Goal: Task Accomplishment & Management: Complete application form

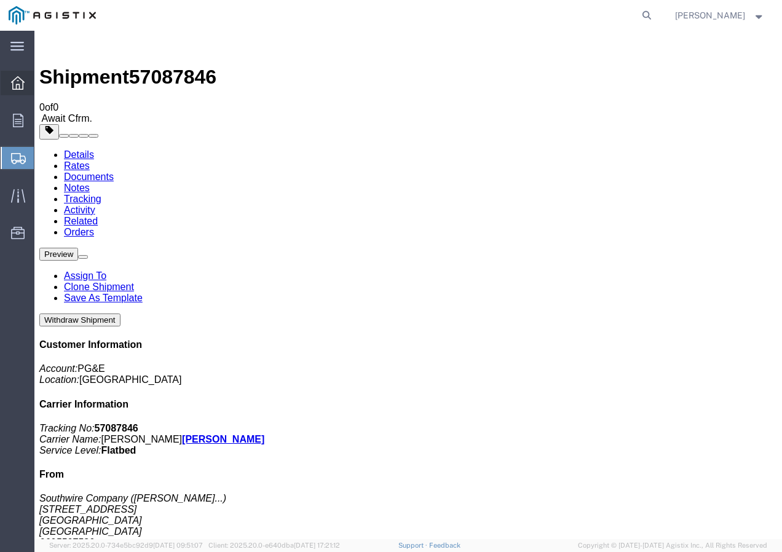
click at [22, 85] on icon at bounding box center [18, 83] width 14 height 14
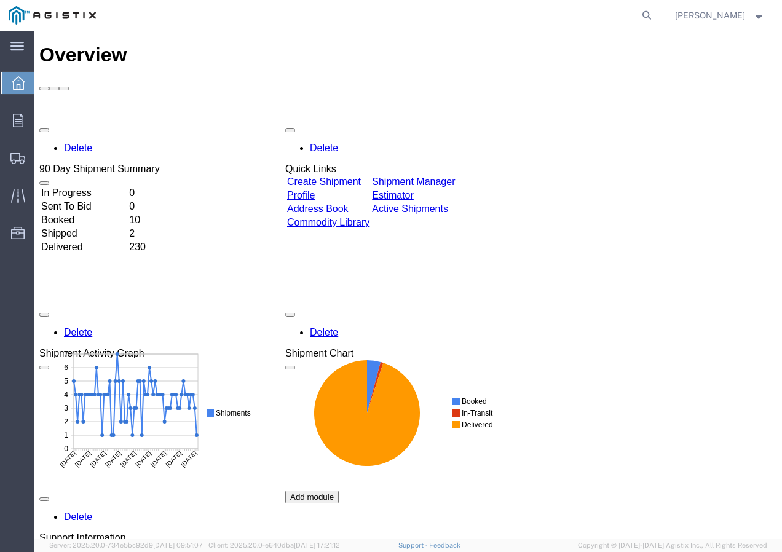
click at [344, 177] on link "Create Shipment" at bounding box center [324, 182] width 74 height 10
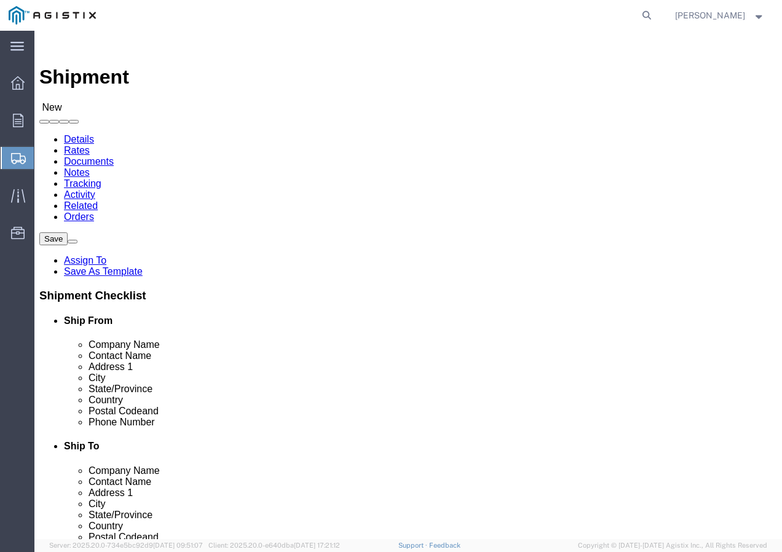
click select "Select PG&E Southwire Company"
select select "9596"
click select "Select PG&E Southwire Company"
select select "PURCHORD"
select select
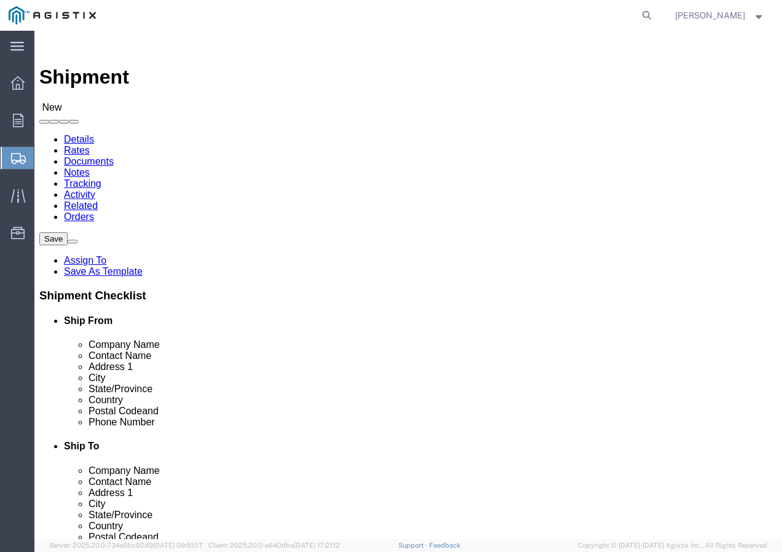
select select
select select "MYPROFILE"
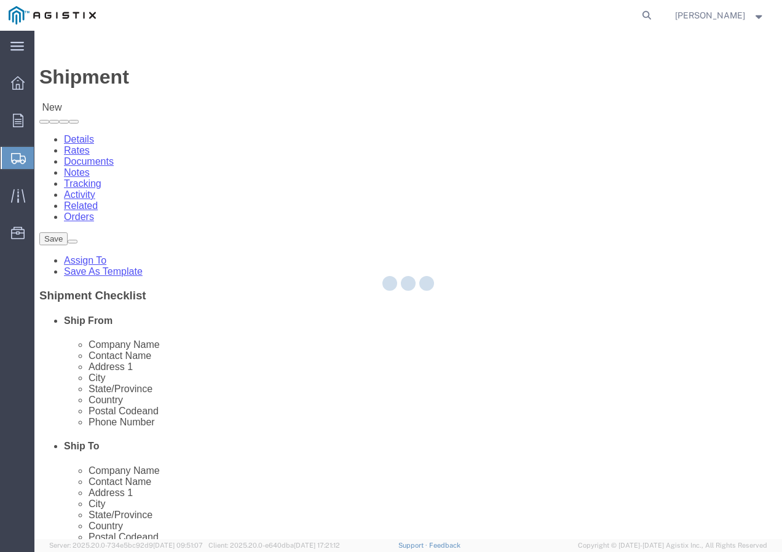
type input "Southwire Company"
type input "[PERSON_NAME]"
type input "[STREET_ADDRESS]"
type input "Fontana"
type input "92337"
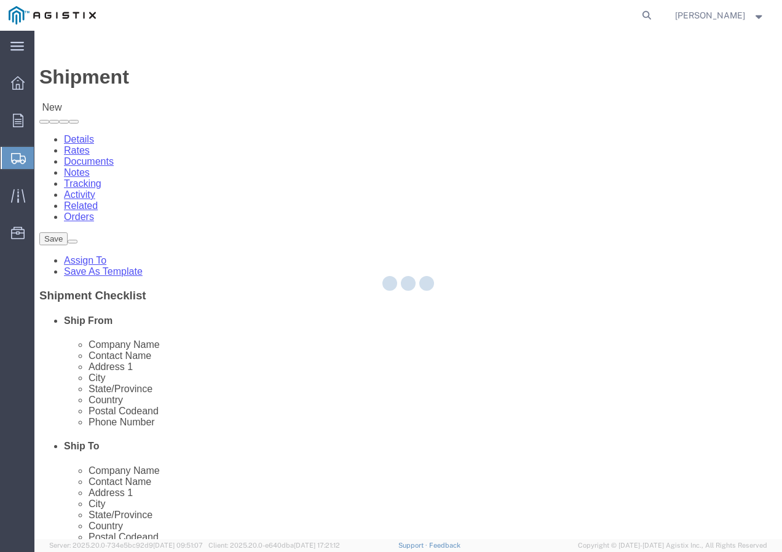
type input "9095507586"
type input "[EMAIL_ADDRESS][DOMAIN_NAME]"
checkbox input "true"
select select "CA"
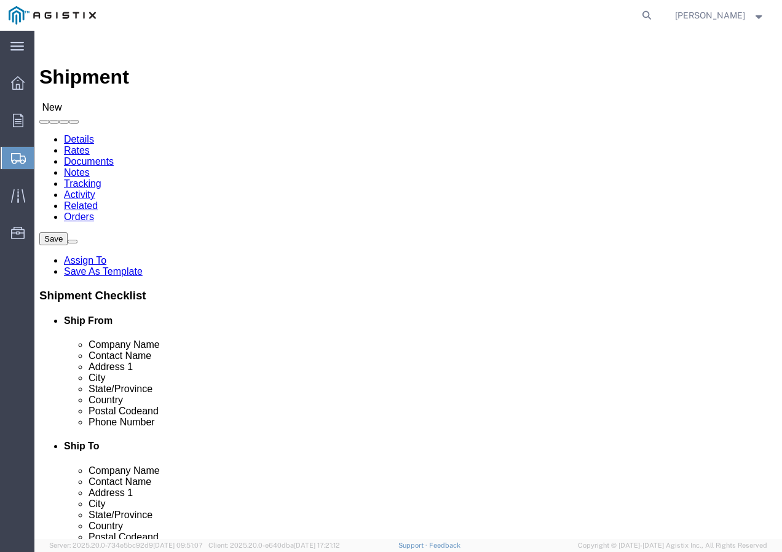
click select "Select All Others [GEOGRAPHIC_DATA] [GEOGRAPHIC_DATA] [GEOGRAPHIC_DATA] [GEOGRA…"
select select "19745"
click select "Select All Others [GEOGRAPHIC_DATA] [GEOGRAPHIC_DATA] [GEOGRAPHIC_DATA] [GEOGRA…"
click span
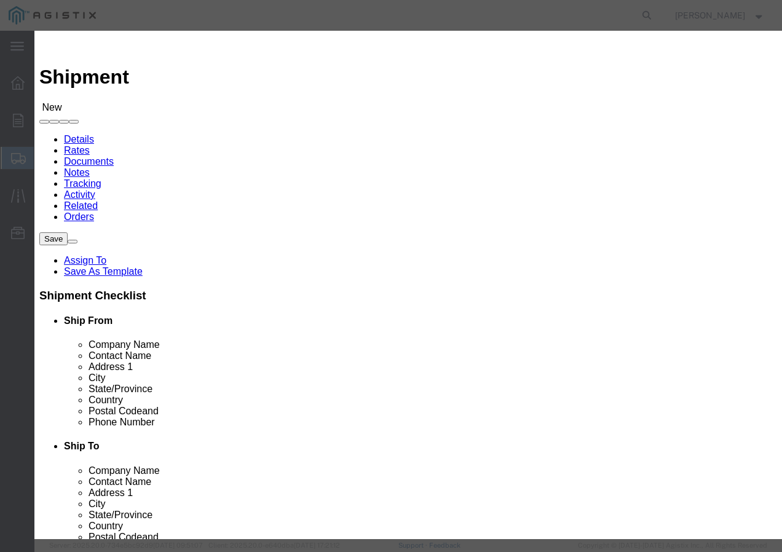
click select "Search by Address Book Name City Company Name Contact Name Country CustomerAlia…"
select select "city"
click select "Search by Address Book Name City Company Name Contact Name Country CustomerAlia…"
click input "text"
type input "[GEOGRAPHIC_DATA]"
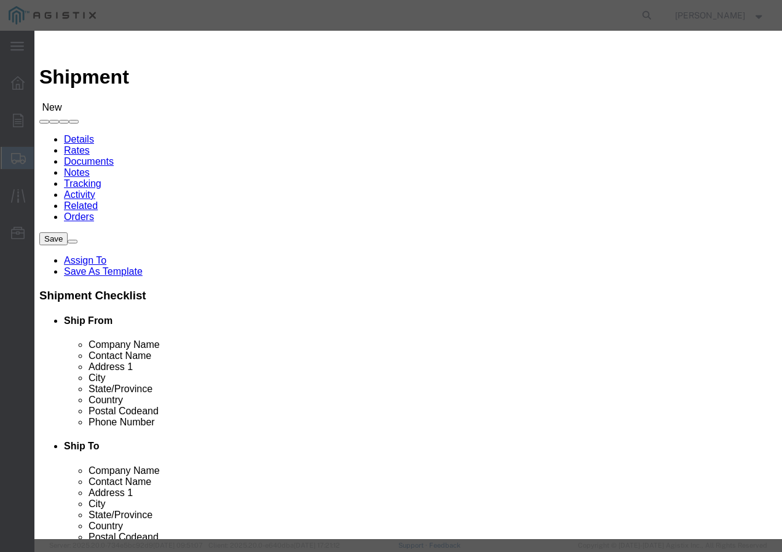
click icon "button"
click button "Select"
select select
type input "PG&E"
type input "[STREET_ADDRESS]"
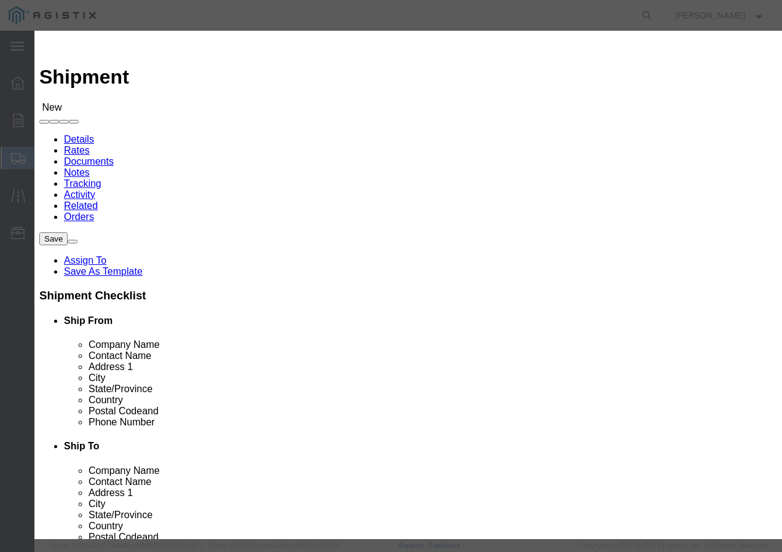
type input "[GEOGRAPHIC_DATA]"
type input "93725-1098"
select select "CA"
click button "Close"
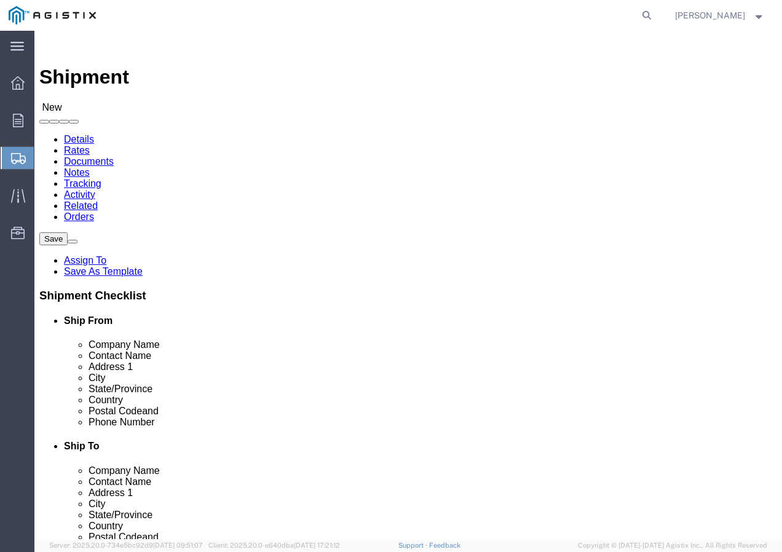
click input "text"
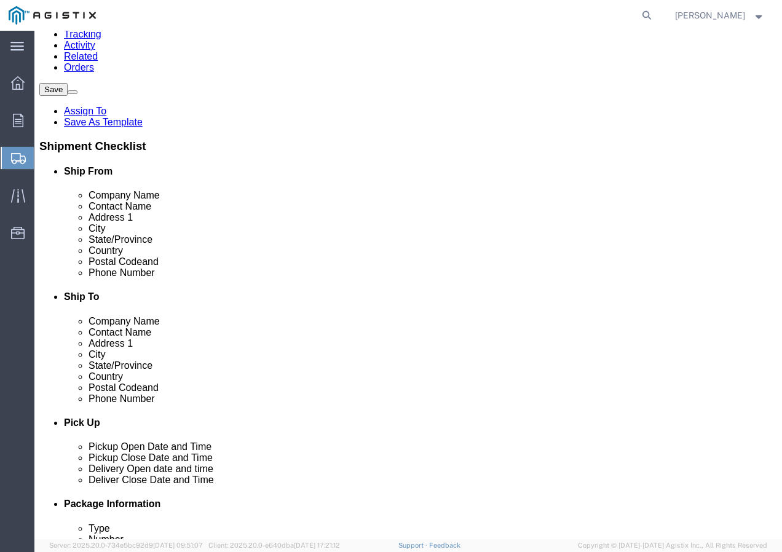
scroll to position [185, 0]
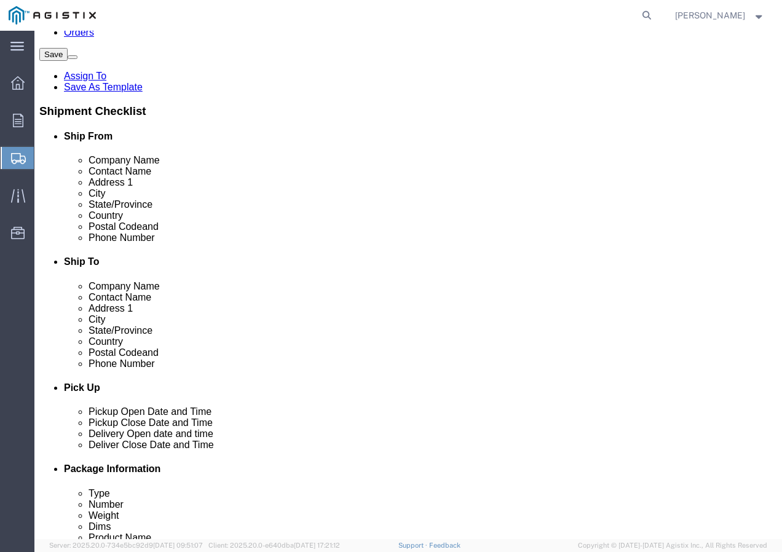
type input "Receiving Department"
click div
click input "text"
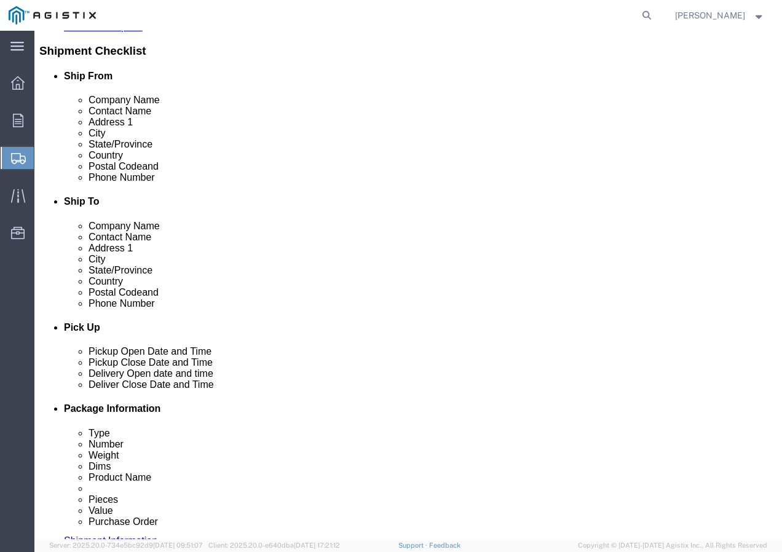
scroll to position [431, 0]
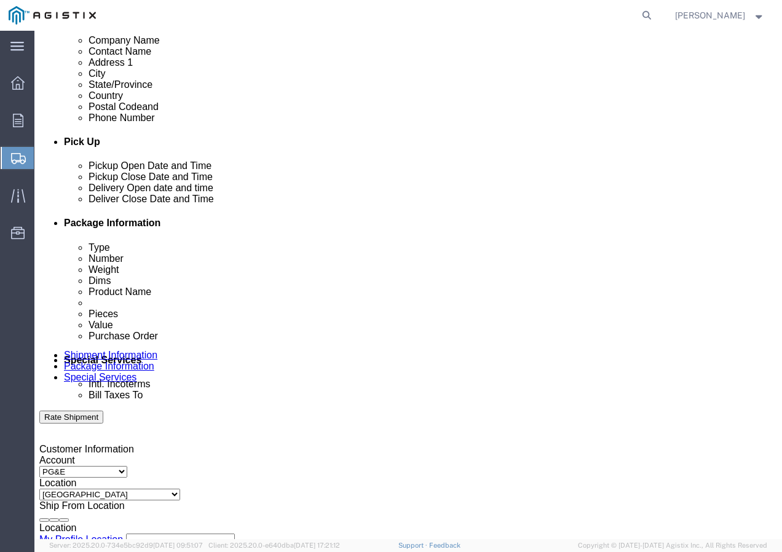
type input "8007567243"
click div "[DATE] 4:00 PM"
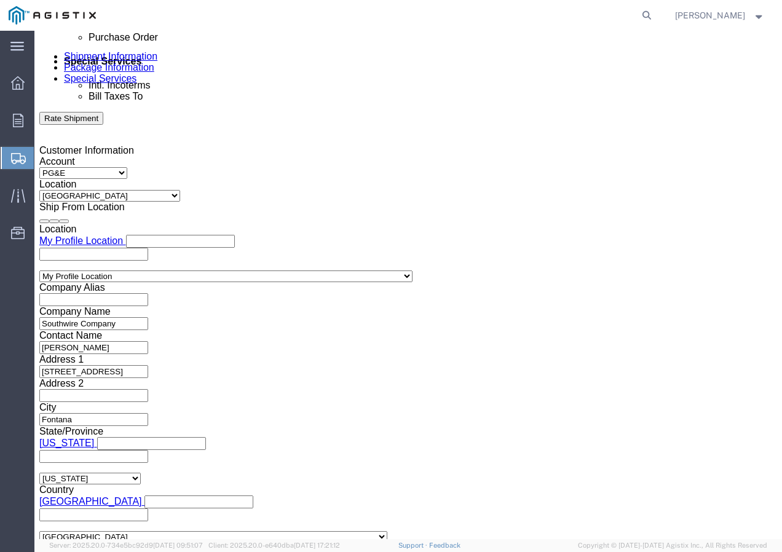
click input "4:00 PM"
type input "3:00 PM"
click link "Related"
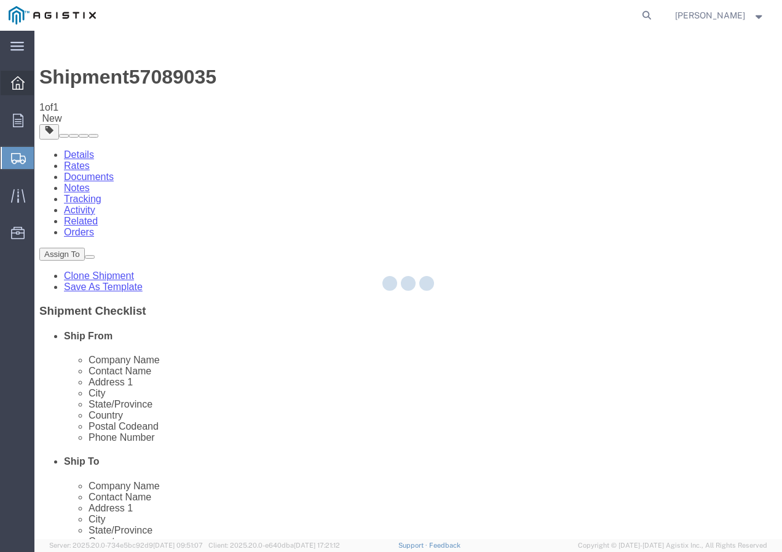
click at [18, 84] on icon at bounding box center [18, 83] width 14 height 14
